Goal: Check status: Check status

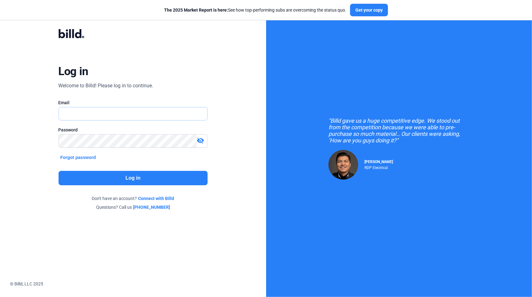
click at [125, 110] on input "text" at bounding box center [130, 113] width 142 height 13
type input "[PERSON_NAME][EMAIL_ADDRESS][DOMAIN_NAME]"
click at [141, 174] on button "Log in" at bounding box center [133, 178] width 149 height 14
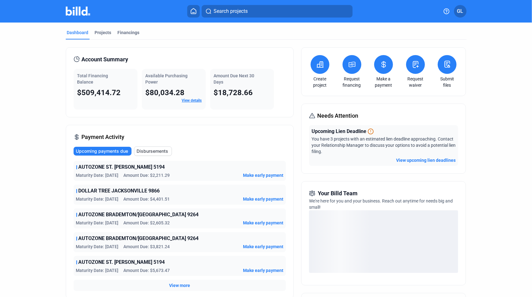
click at [240, 9] on span "Search projects" at bounding box center [230, 12] width 34 height 8
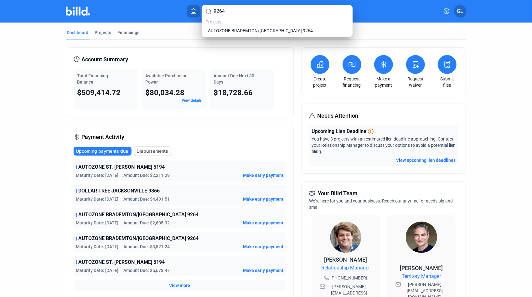
type input "9264"
click at [218, 33] on span "AUTOZONE BRADEMTON/[GEOGRAPHIC_DATA] 9264" at bounding box center [260, 31] width 105 height 6
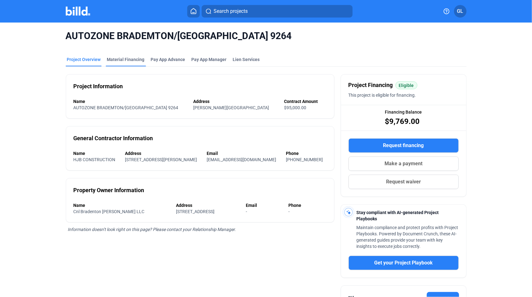
click at [122, 61] on div "Material Financing" at bounding box center [126, 59] width 38 height 6
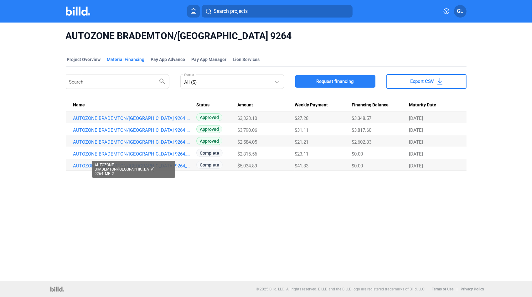
click at [183, 154] on link "AUTOZONE BRADEMTON/[GEOGRAPHIC_DATA] 9264_MF_2" at bounding box center [133, 154] width 121 height 6
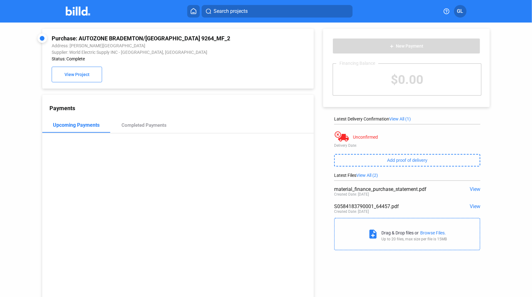
click at [473, 207] on span "View" at bounding box center [474, 206] width 11 height 6
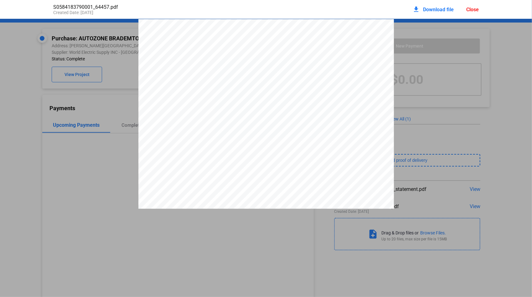
drag, startPoint x: 345, startPoint y: 58, endPoint x: 375, endPoint y: 57, distance: 29.4
click at [375, 57] on span "S058418379" at bounding box center [363, 54] width 33 height 5
drag, startPoint x: 375, startPoint y: 57, endPoint x: 371, endPoint y: 57, distance: 4.4
click at [476, 8] on div "Close" at bounding box center [472, 10] width 13 height 6
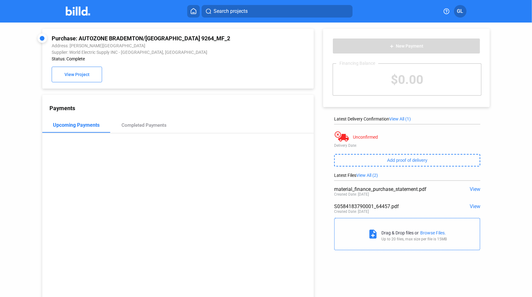
click at [230, 16] on button "Search projects" at bounding box center [277, 11] width 151 height 13
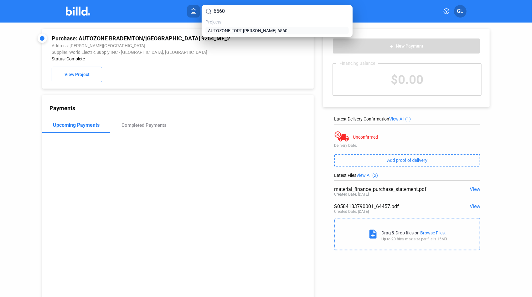
type input "6560"
click at [224, 32] on span "AUTOZONE FORT [PERSON_NAME] 6560" at bounding box center [247, 31] width 79 height 6
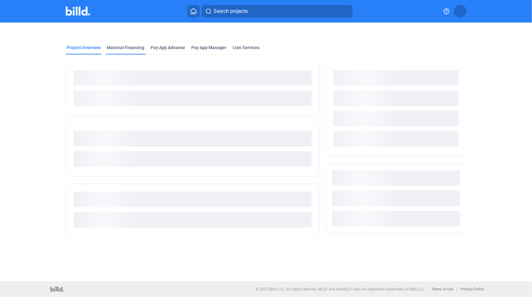
click at [133, 48] on div "Material Financing" at bounding box center [126, 47] width 38 height 6
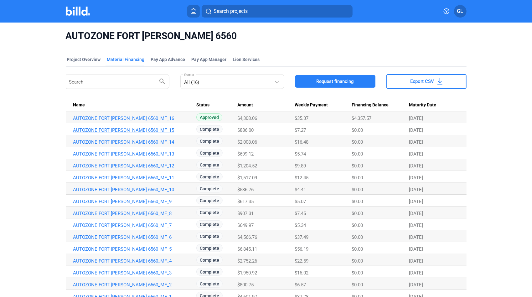
click at [131, 129] on link "AUTOZONE FORT [PERSON_NAME] 6560_MF_15" at bounding box center [133, 130] width 121 height 6
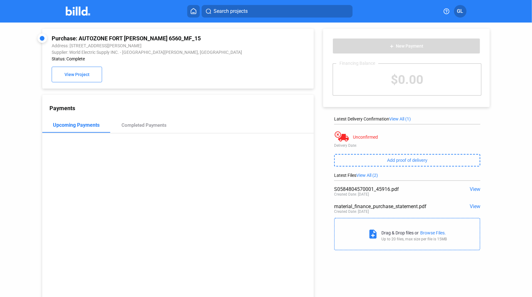
click at [469, 189] on span "View" at bounding box center [474, 189] width 11 height 6
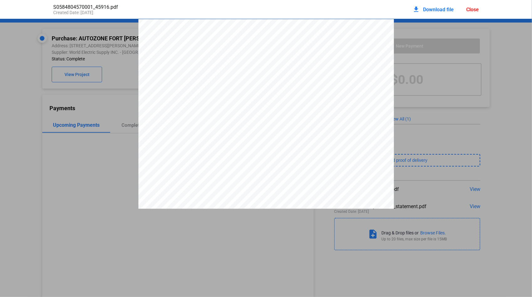
scroll to position [3, 0]
drag, startPoint x: 346, startPoint y: 54, endPoint x: 375, endPoint y: 53, distance: 28.5
click at [375, 53] on span "S058480457" at bounding box center [363, 51] width 33 height 5
drag, startPoint x: 375, startPoint y: 53, endPoint x: 370, endPoint y: 54, distance: 4.8
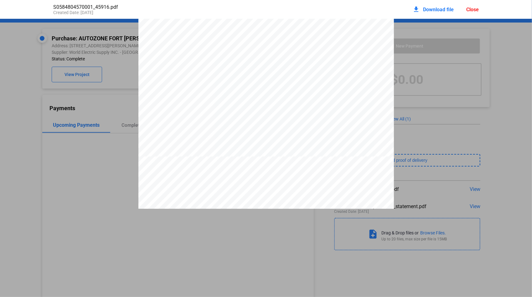
click at [471, 10] on div "Close" at bounding box center [472, 10] width 13 height 6
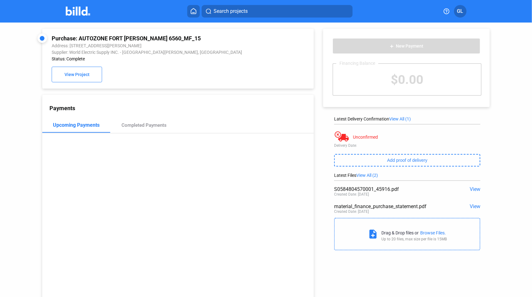
click at [277, 8] on button "Search projects" at bounding box center [277, 11] width 151 height 13
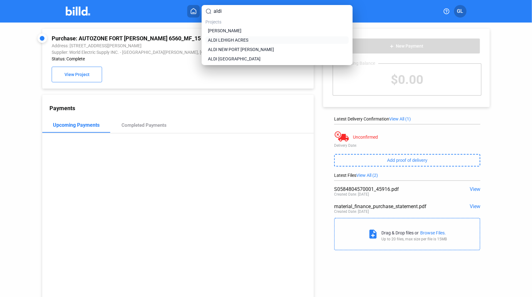
type input "aldi"
click at [235, 39] on span "ALDI LEHIGH ACRES" at bounding box center [228, 40] width 40 height 6
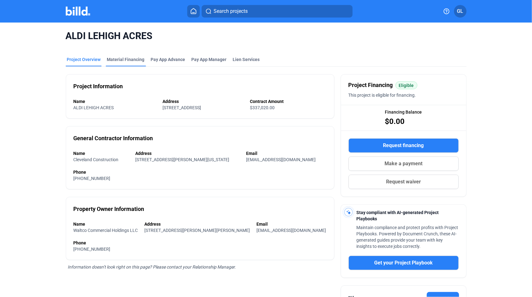
click at [123, 60] on div "Material Financing" at bounding box center [126, 59] width 38 height 6
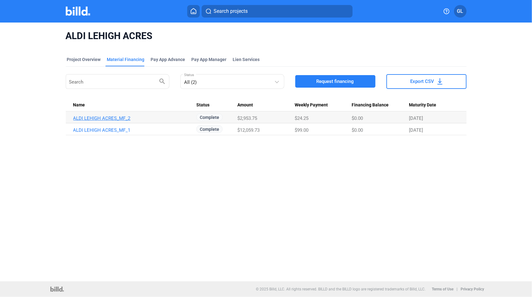
click at [107, 120] on link "ALDI LEHIGH ACRES_MF_2" at bounding box center [133, 118] width 121 height 6
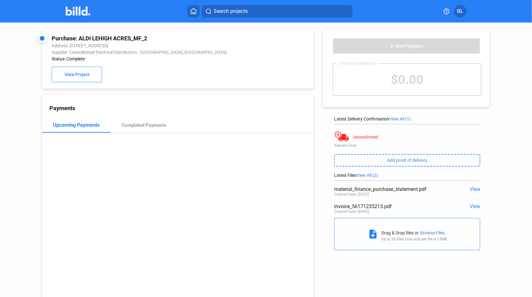
click at [473, 204] on span "View" at bounding box center [474, 206] width 11 height 6
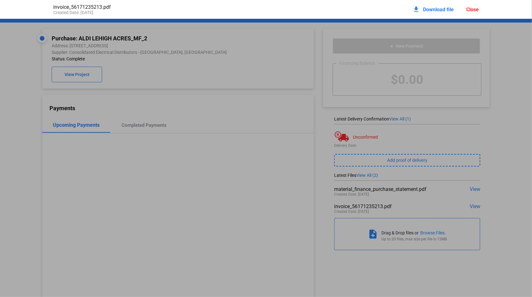
scroll to position [3, 0]
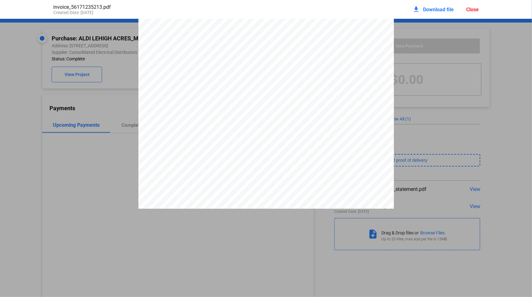
drag, startPoint x: 304, startPoint y: 46, endPoint x: 328, endPoint y: 45, distance: 23.2
click at [328, 44] on span "5617-1235213" at bounding box center [317, 43] width 24 height 4
drag, startPoint x: 328, startPoint y: 45, endPoint x: 324, endPoint y: 45, distance: 3.5
click at [471, 9] on div "Close" at bounding box center [472, 10] width 13 height 6
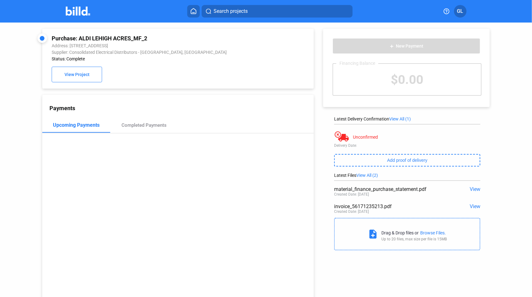
click at [225, 8] on span "Search projects" at bounding box center [230, 12] width 34 height 8
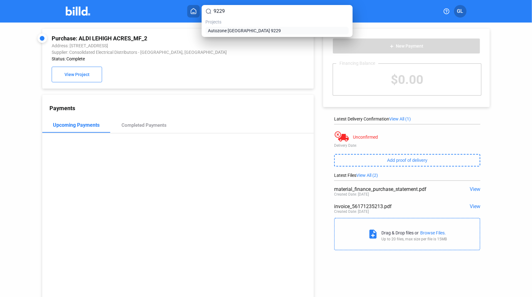
type input "9229"
click at [245, 31] on span "Autozone [GEOGRAPHIC_DATA] 9229" at bounding box center [244, 31] width 73 height 6
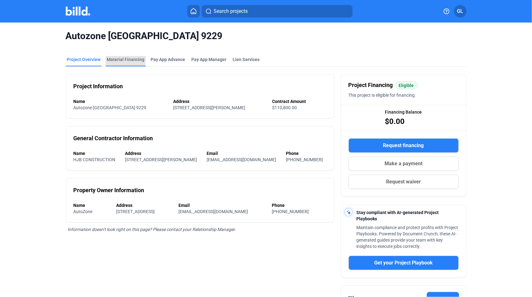
click at [108, 58] on div "Material Financing" at bounding box center [126, 59] width 38 height 6
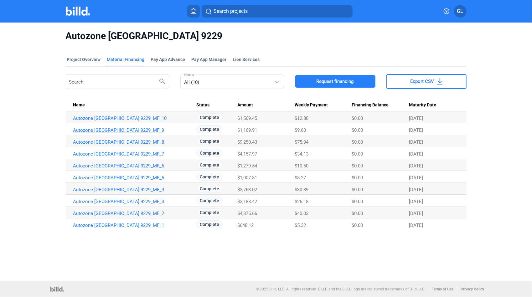
click at [138, 131] on link "Autozone [GEOGRAPHIC_DATA] 9229_MF_9" at bounding box center [133, 130] width 121 height 6
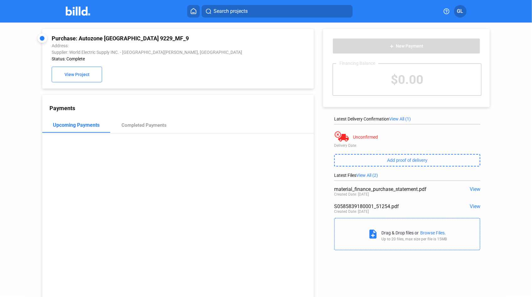
click at [469, 205] on span "View" at bounding box center [474, 206] width 11 height 6
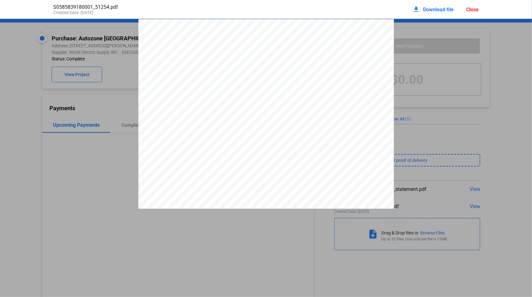
scroll to position [3, 0]
drag, startPoint x: 347, startPoint y: 53, endPoint x: 374, endPoint y: 53, distance: 27.5
click at [374, 53] on span "S058583918" at bounding box center [363, 51] width 33 height 5
drag, startPoint x: 374, startPoint y: 53, endPoint x: 370, endPoint y: 54, distance: 4.1
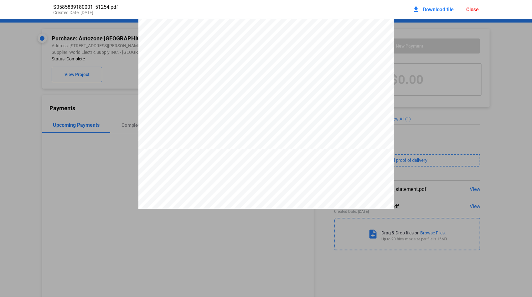
drag, startPoint x: 477, startPoint y: 9, endPoint x: 469, endPoint y: 9, distance: 7.2
click at [476, 9] on div "Close" at bounding box center [472, 10] width 13 height 6
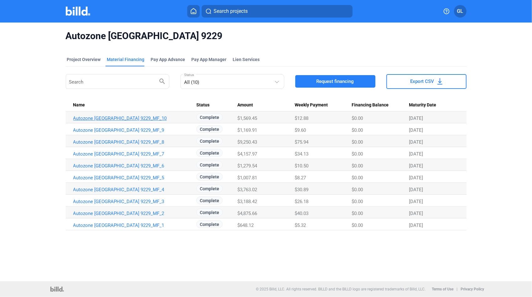
click at [103, 120] on link "Autozone [GEOGRAPHIC_DATA] 9229_MF_10" at bounding box center [133, 118] width 121 height 6
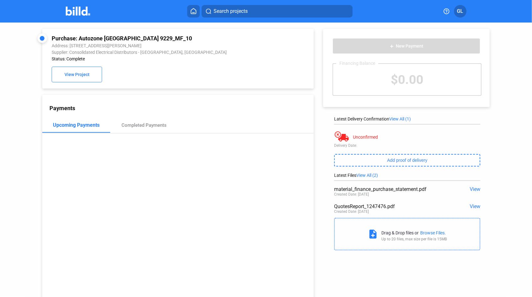
click at [471, 208] on span "View" at bounding box center [474, 206] width 11 height 6
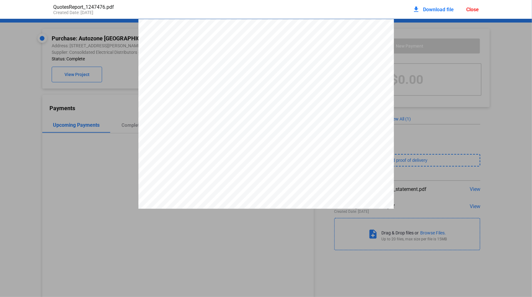
scroll to position [3, 0]
